Goal: Task Accomplishment & Management: Manage account settings

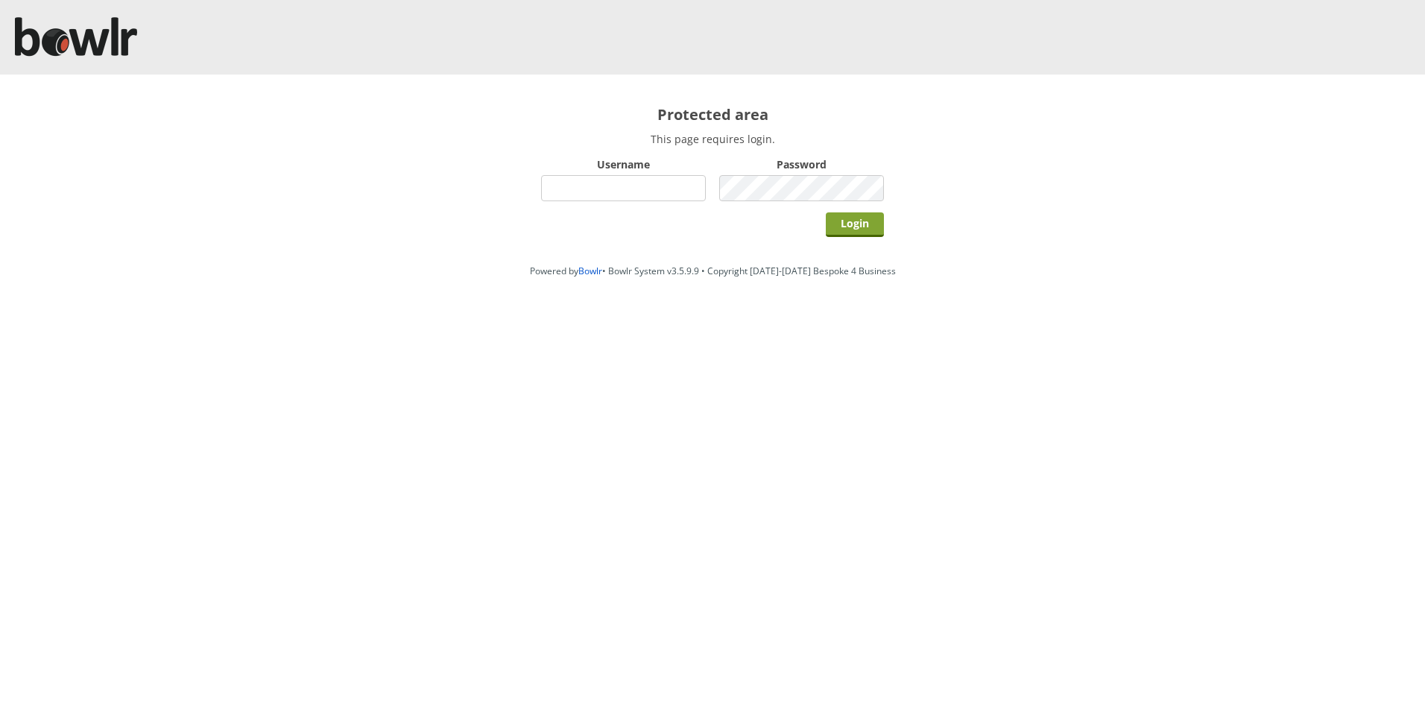
type input "hornseaindoorbowlsclub"
click at [841, 226] on input "Login" at bounding box center [855, 224] width 58 height 25
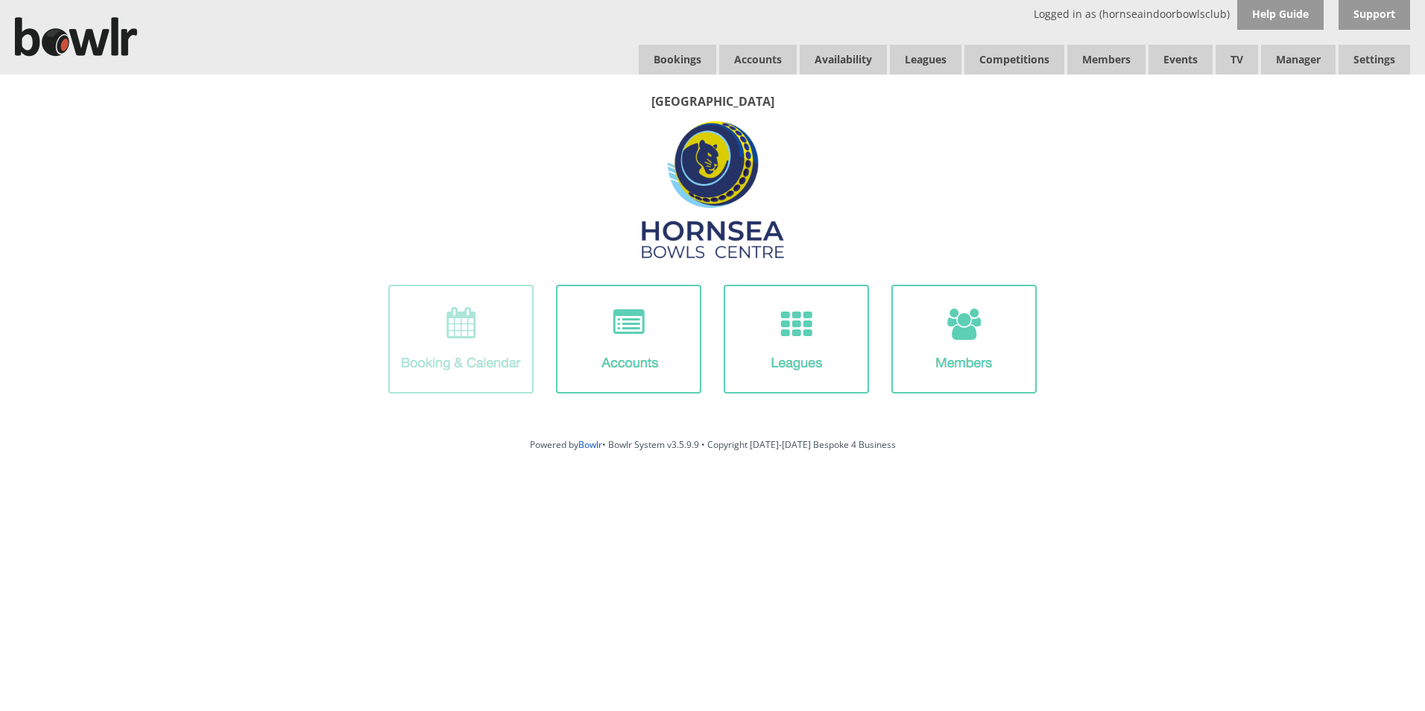
click at [485, 364] on img at bounding box center [460, 339] width 145 height 109
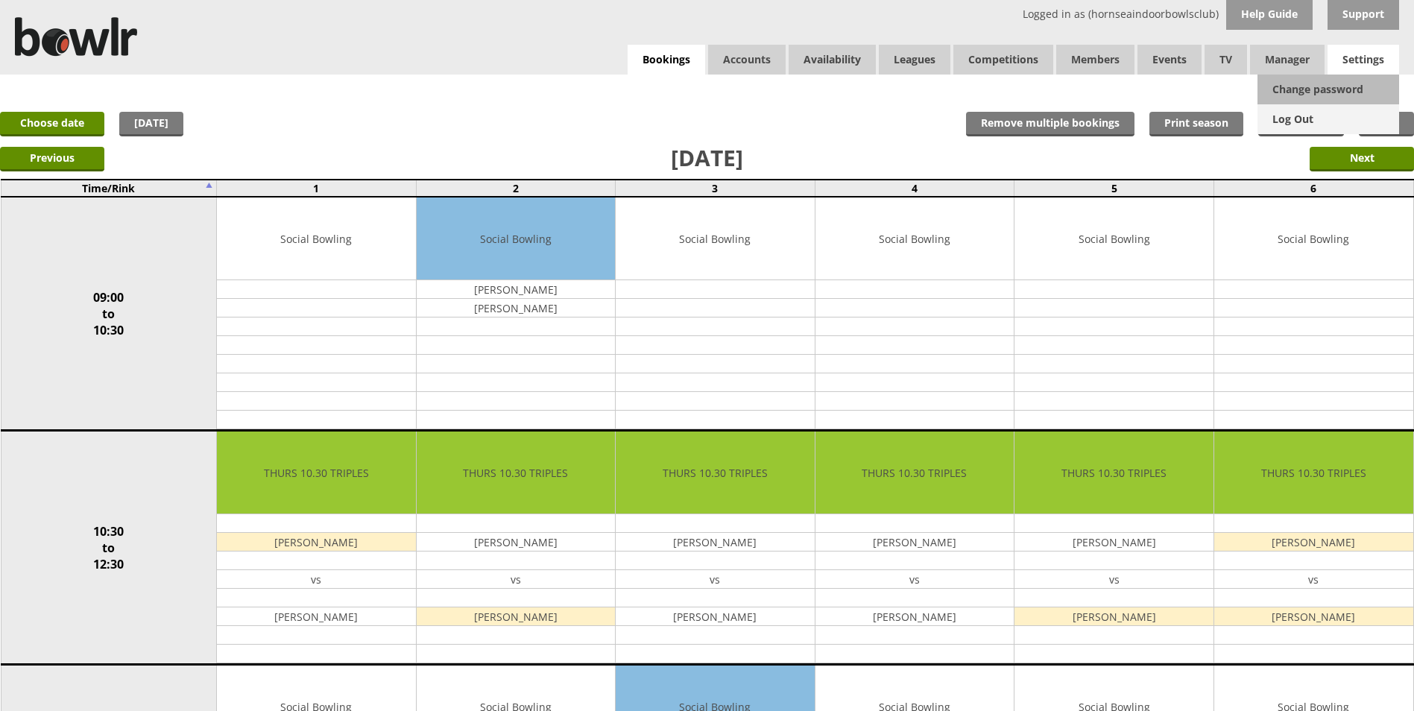
click at [1309, 116] on link "Log Out" at bounding box center [1329, 119] width 142 height 30
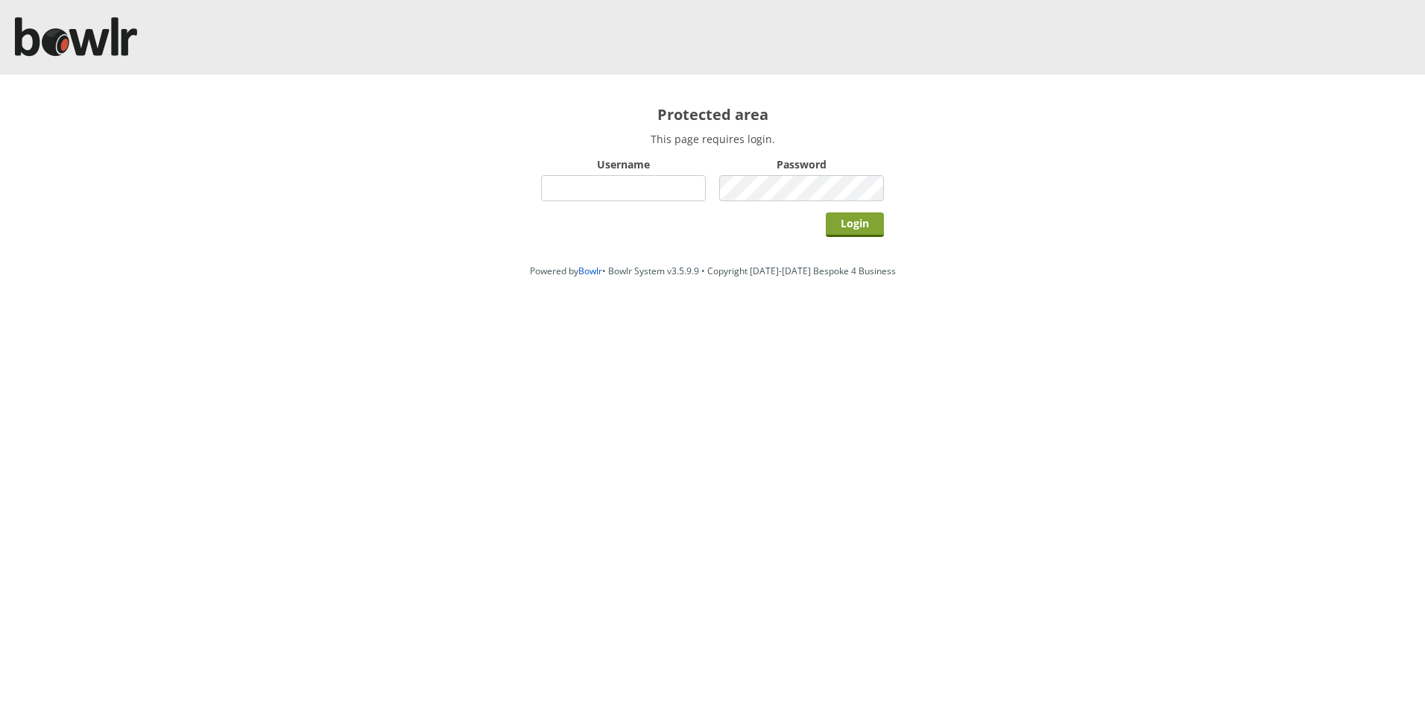
type input "hornseaindoorbowlsclub"
click at [869, 220] on input "Login" at bounding box center [855, 224] width 58 height 25
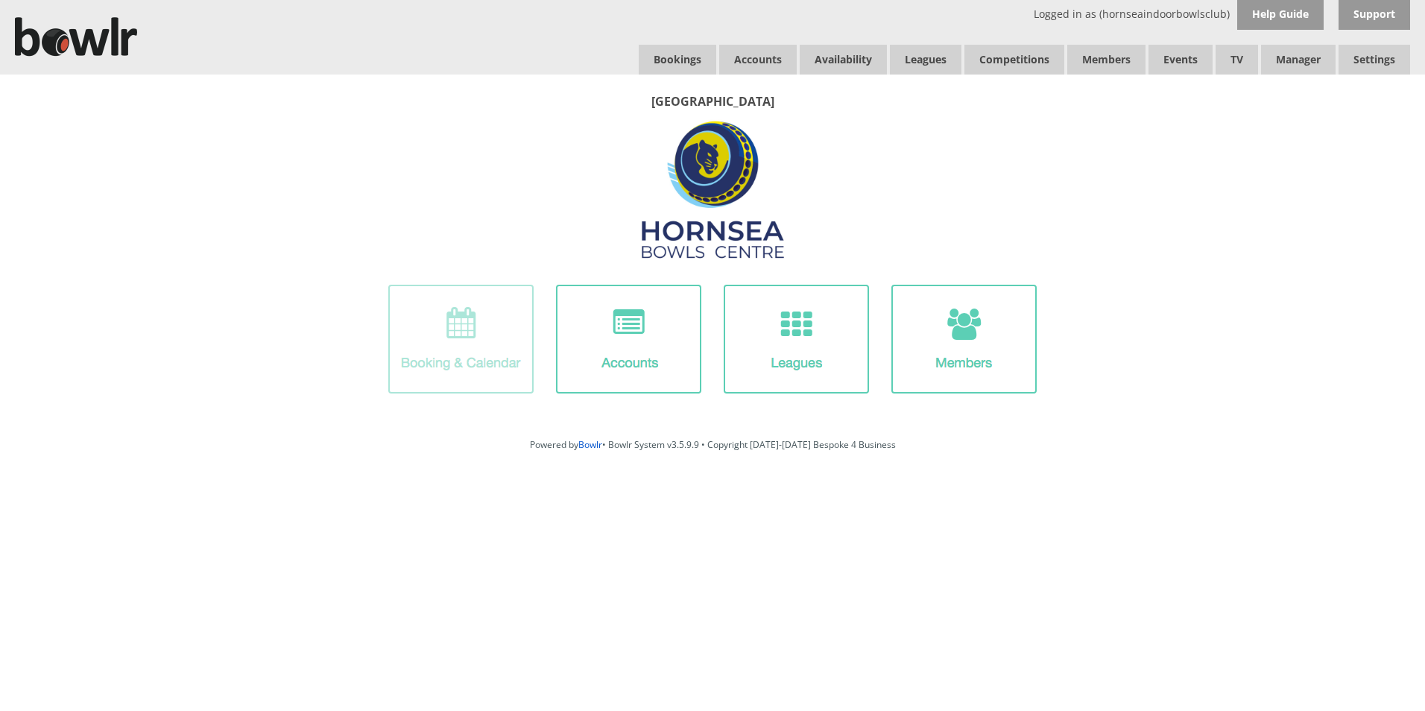
click at [507, 344] on img at bounding box center [460, 339] width 145 height 109
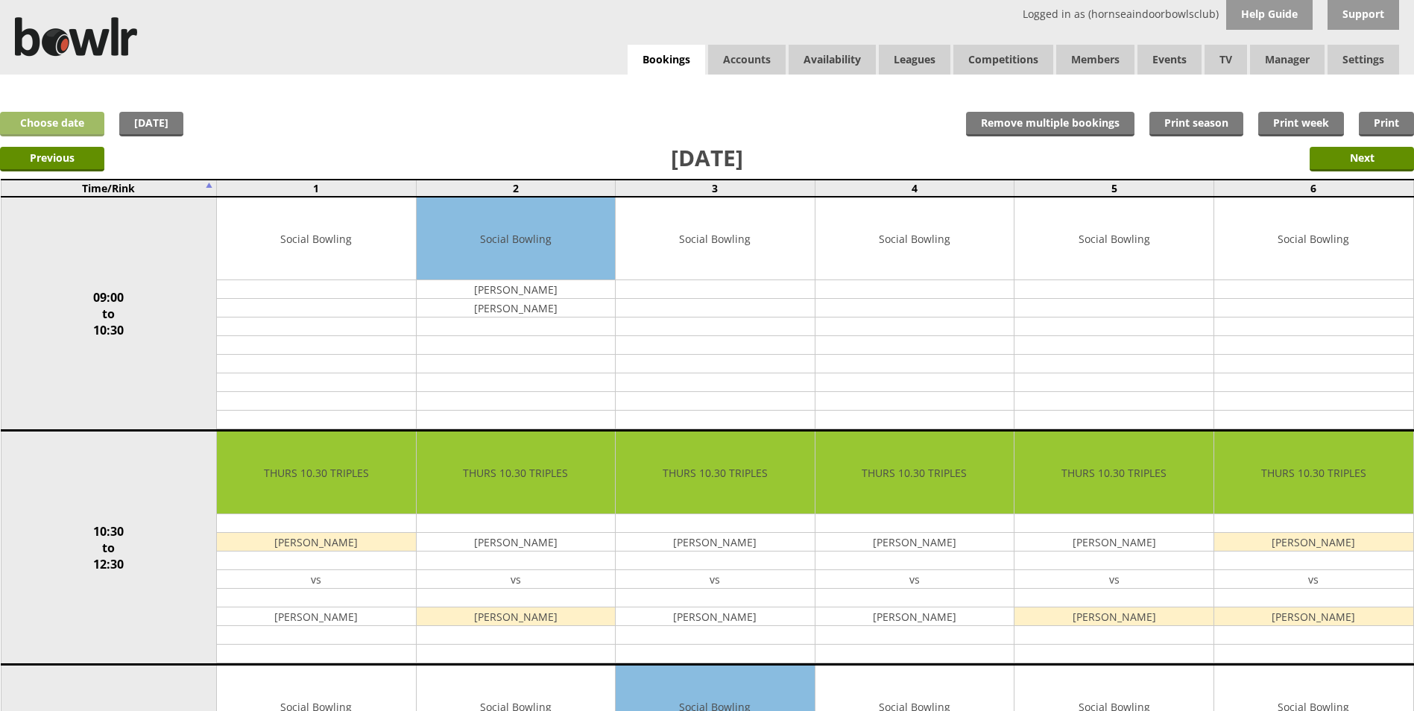
click at [84, 121] on link "Choose date" at bounding box center [52, 124] width 104 height 25
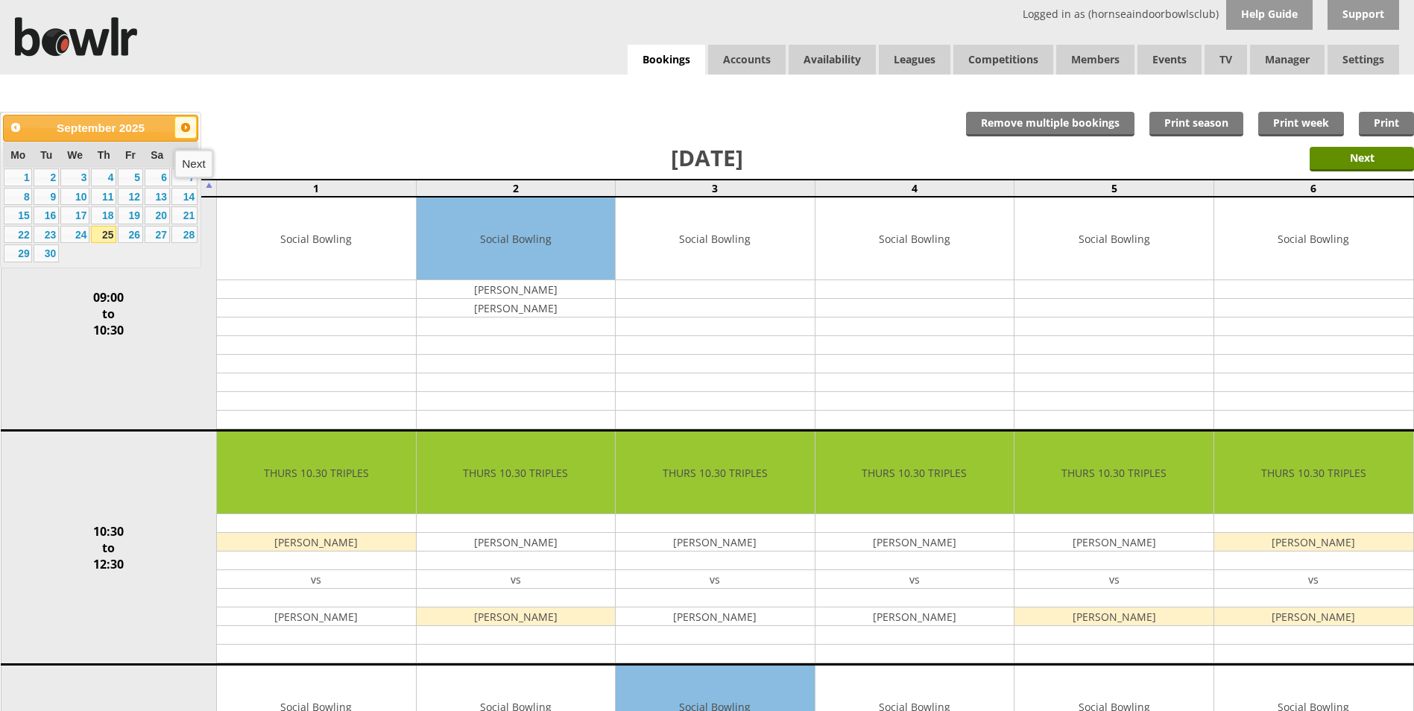
click at [183, 127] on span "Next" at bounding box center [186, 128] width 12 height 12
click at [107, 195] on link "9" at bounding box center [103, 197] width 25 height 18
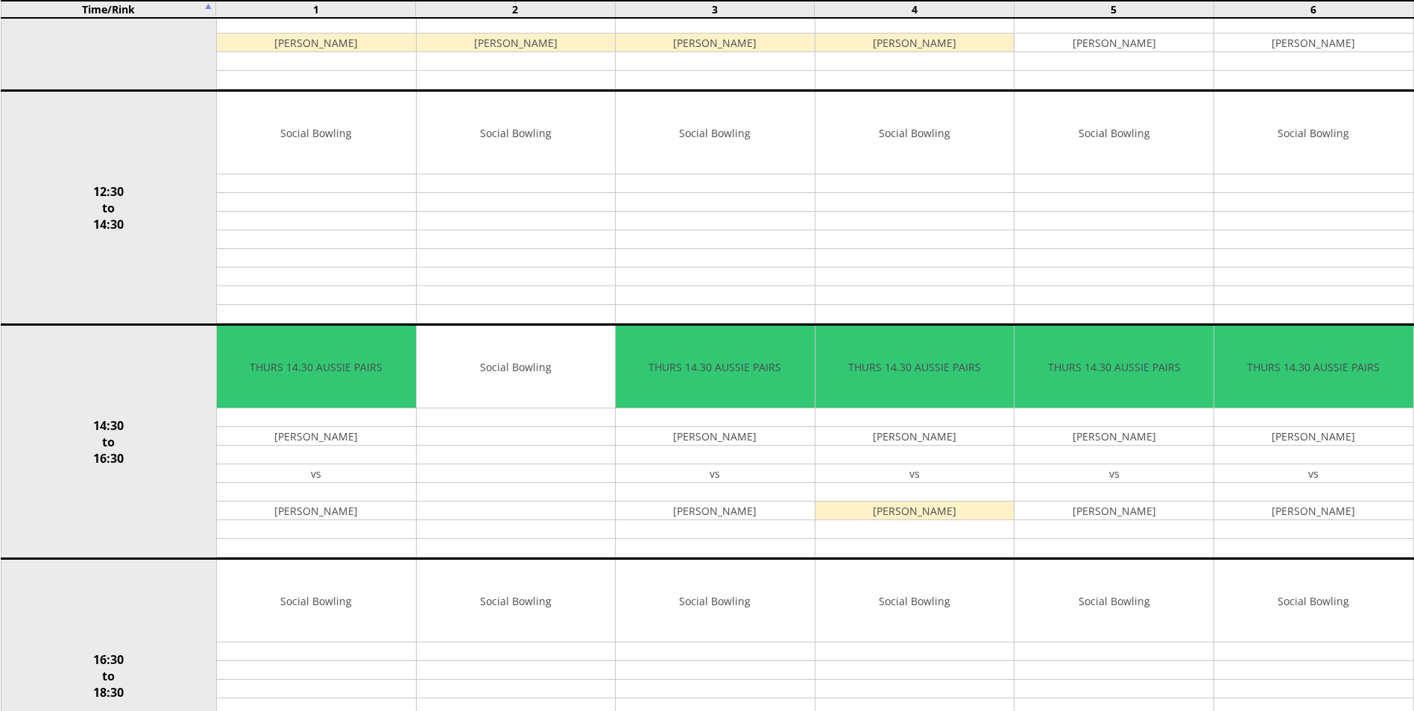
scroll to position [596, 0]
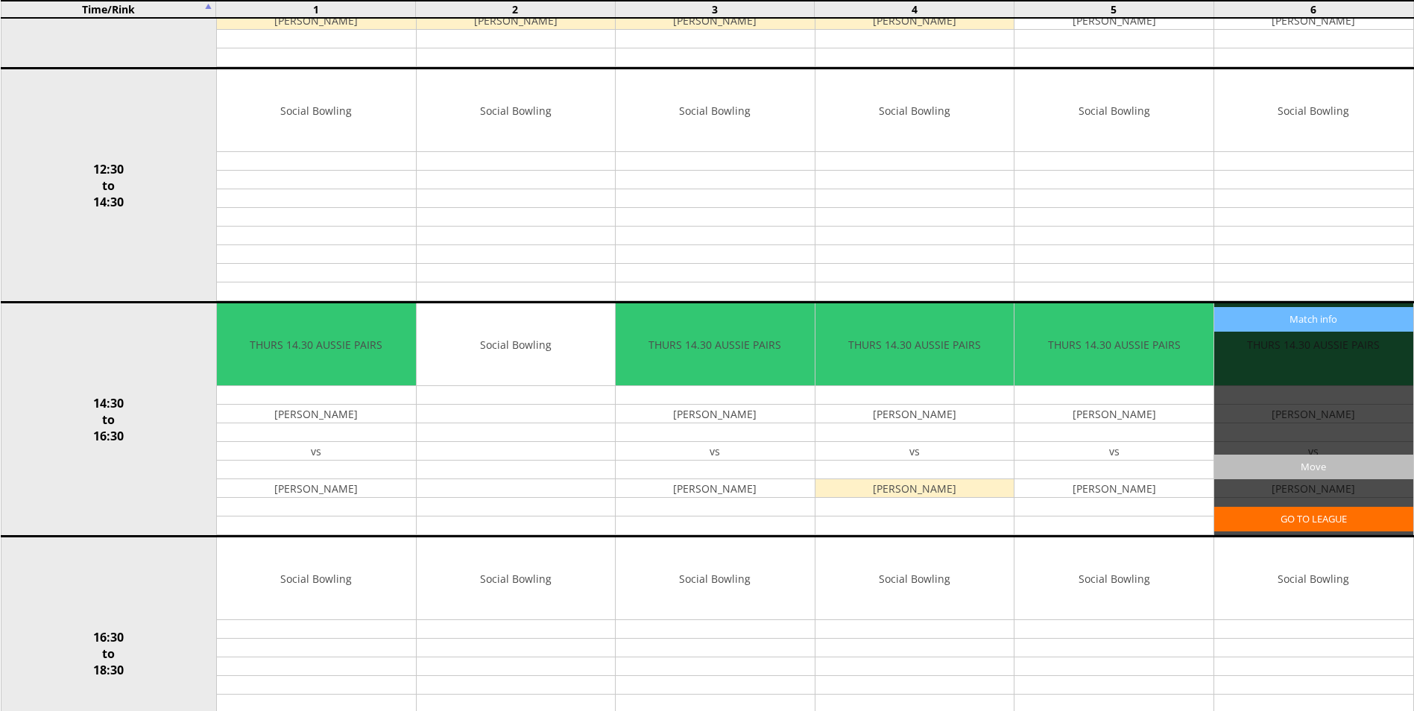
click at [1267, 463] on input "Move" at bounding box center [1313, 467] width 199 height 25
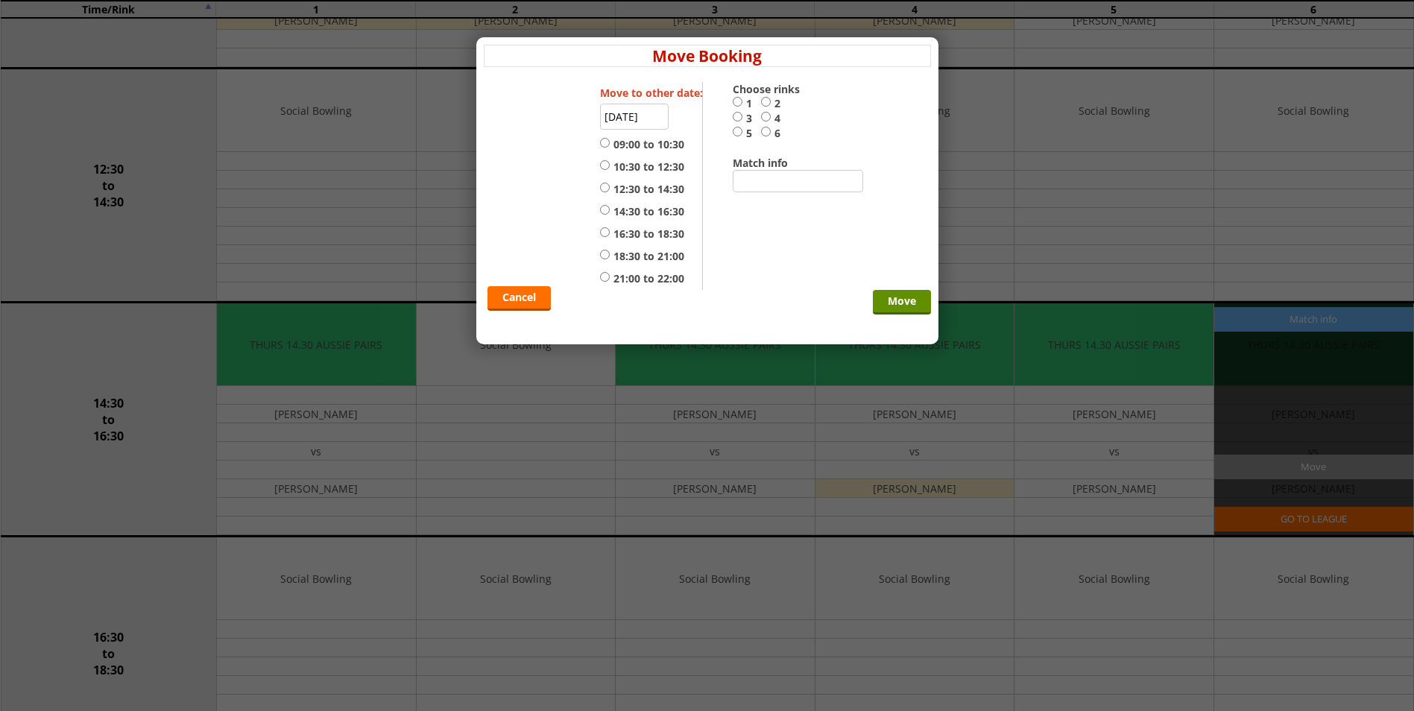
click at [646, 119] on input "[DATE]" at bounding box center [634, 117] width 69 height 26
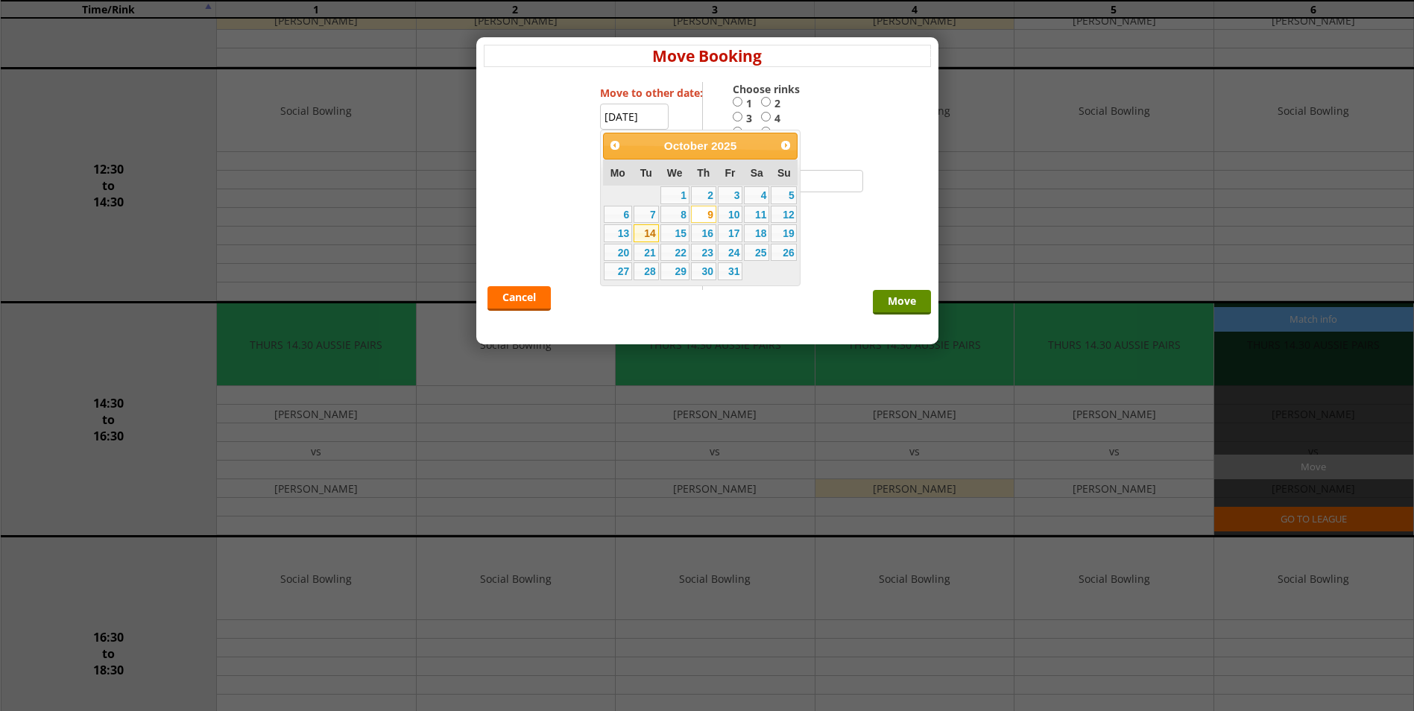
click at [652, 236] on link "14" at bounding box center [646, 233] width 25 height 18
type input "[DATE]"
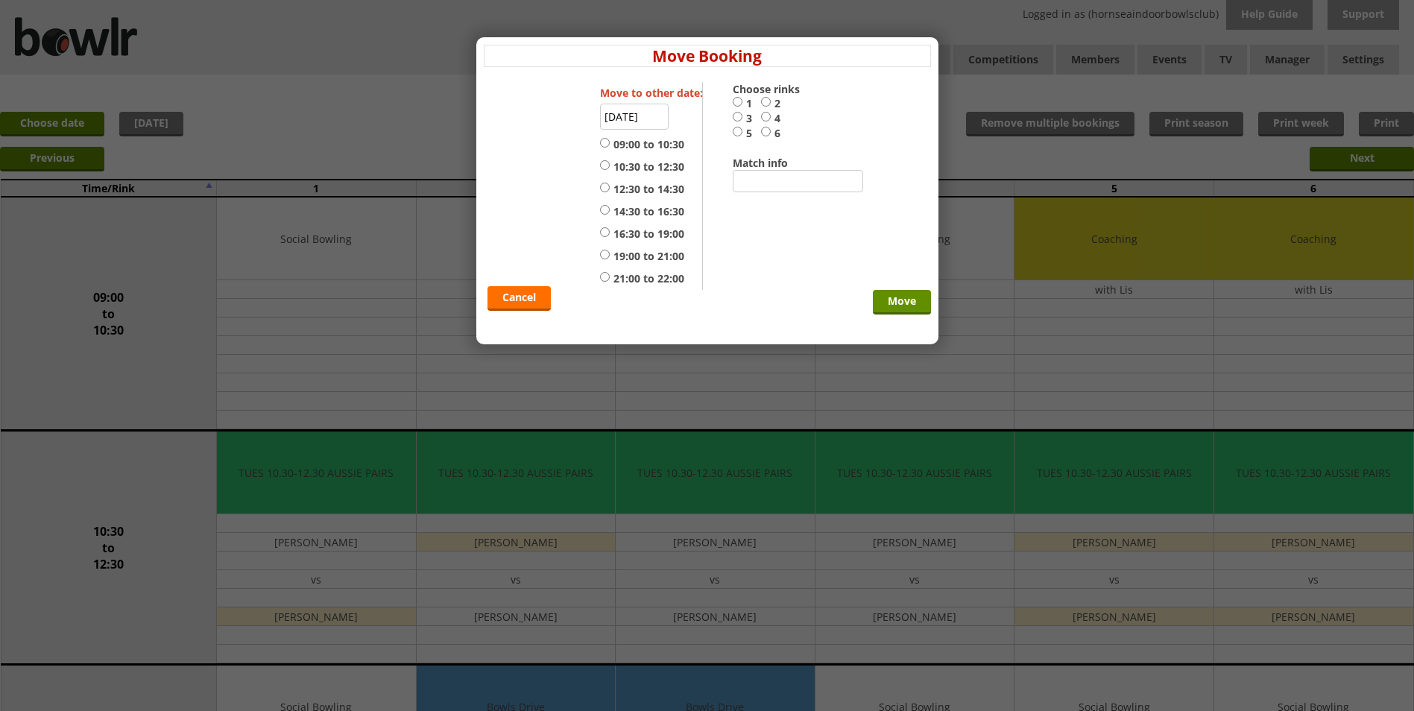
click at [763, 135] on input "6" at bounding box center [766, 131] width 10 height 11
radio input "true"
click at [605, 254] on input "19:00 to 21:00" at bounding box center [605, 254] width 10 height 11
radio input "true"
click at [883, 299] on input "Move" at bounding box center [902, 302] width 58 height 25
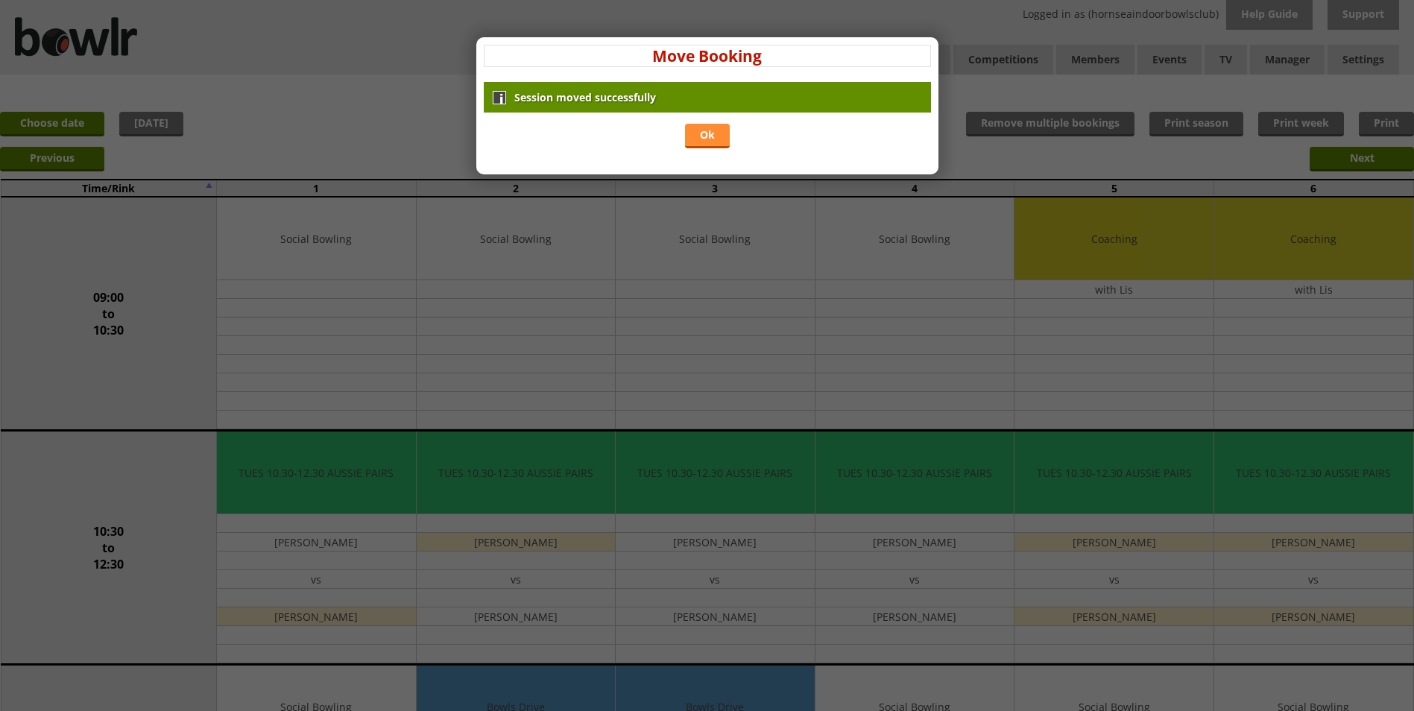
click at [699, 136] on link "Ok" at bounding box center [707, 136] width 45 height 25
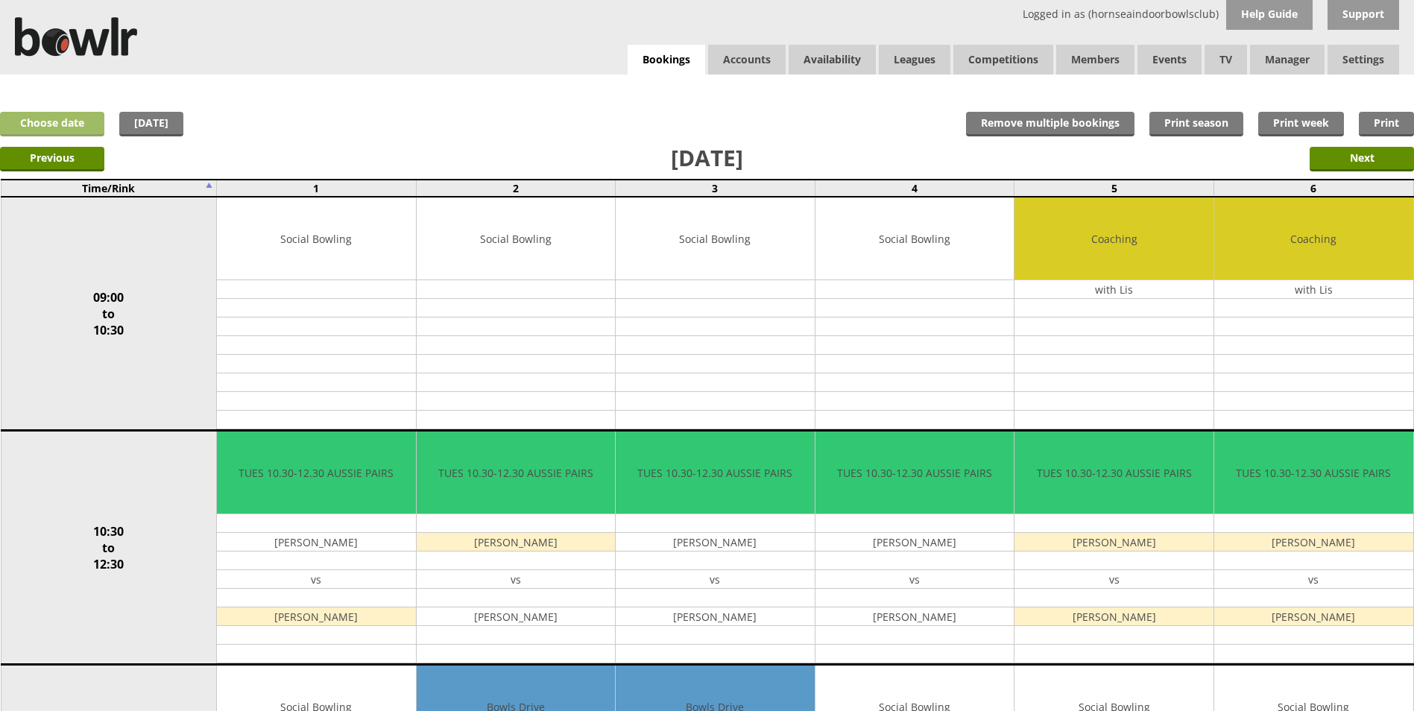
click at [81, 124] on link "Choose date" at bounding box center [52, 124] width 104 height 25
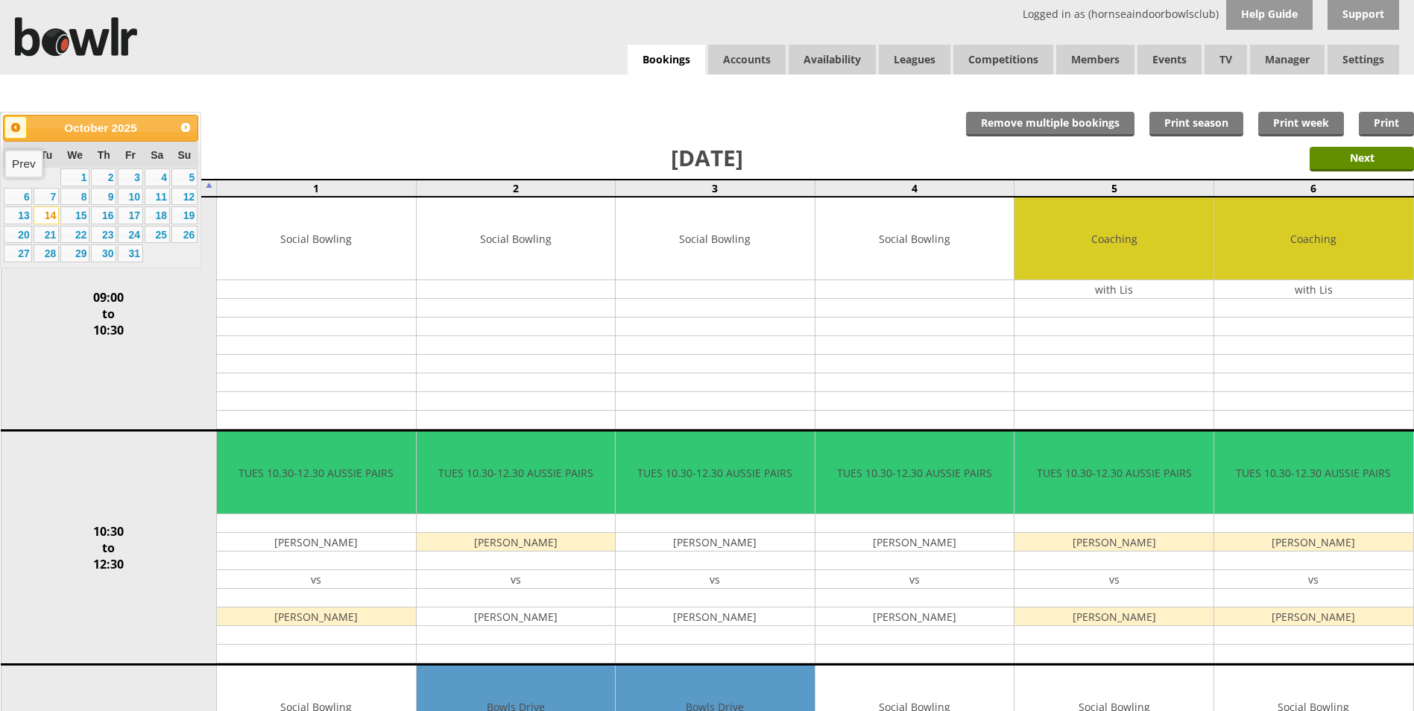
click at [21, 128] on span "Prev" at bounding box center [16, 128] width 12 height 12
click at [25, 253] on link "29" at bounding box center [18, 254] width 28 height 18
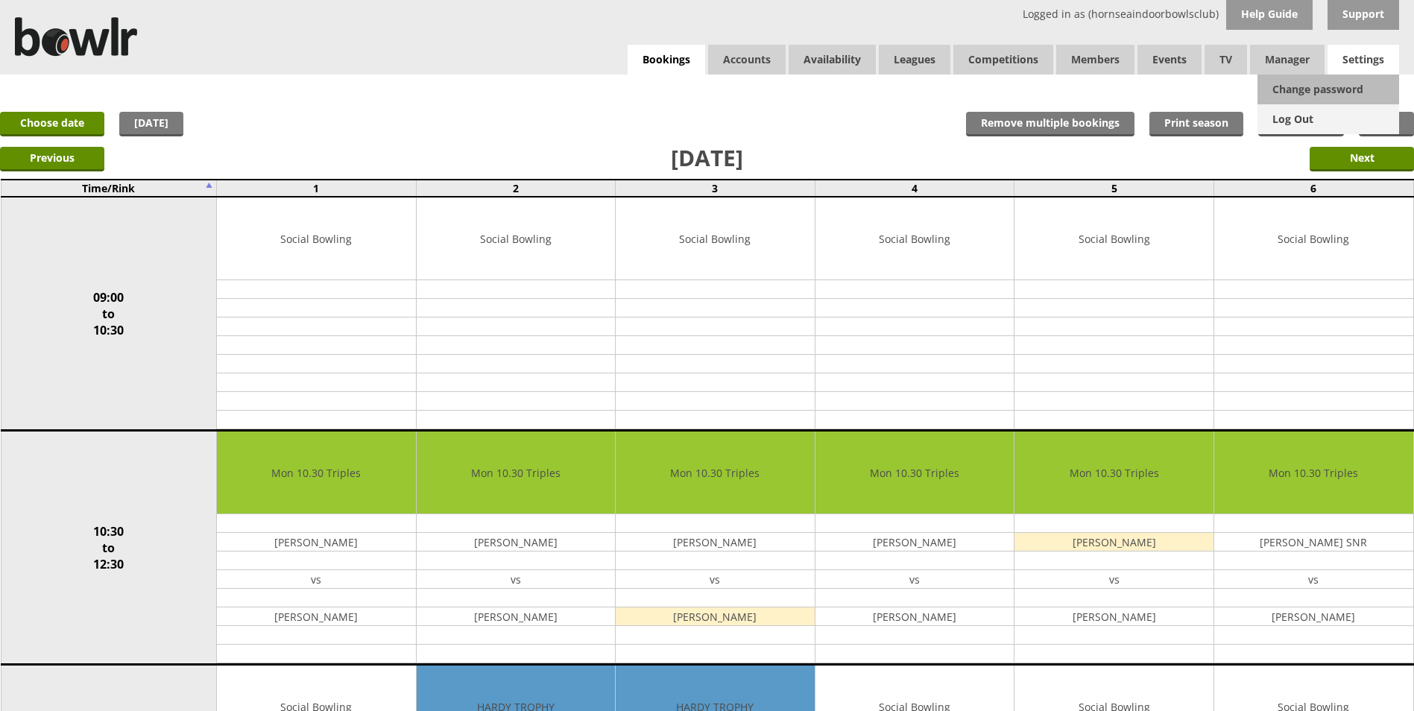
click at [1311, 119] on link "Log Out" at bounding box center [1329, 119] width 142 height 30
